Goal: Information Seeking & Learning: Learn about a topic

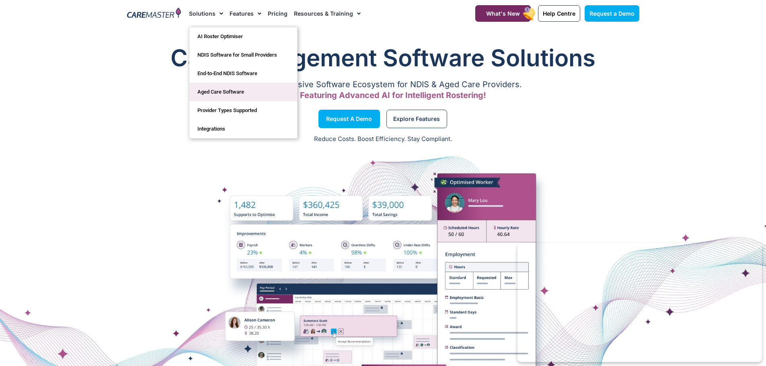
click at [222, 93] on link "Aged Care Software" at bounding box center [243, 92] width 108 height 18
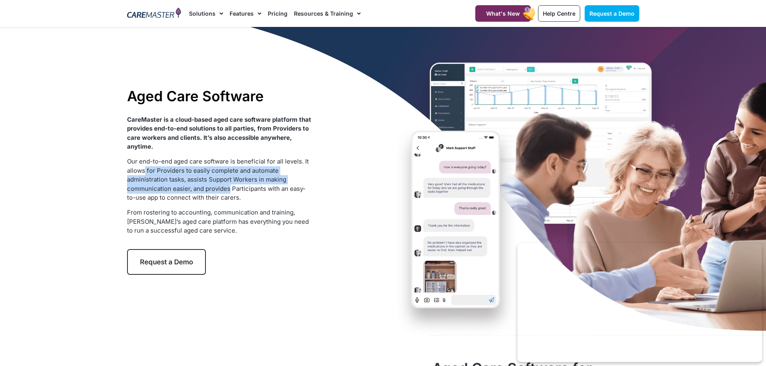
drag, startPoint x: 146, startPoint y: 171, endPoint x: 229, endPoint y: 193, distance: 86.4
click at [229, 193] on p "Our end-to-end aged care software is beneficial for all levels. It allows for P…" at bounding box center [219, 179] width 185 height 45
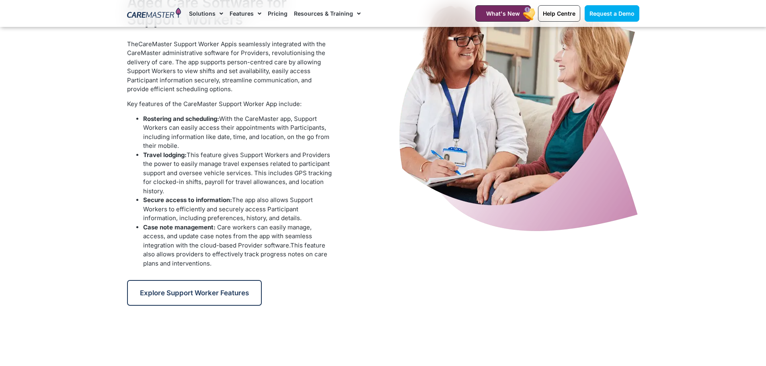
scroll to position [764, 0]
